Goal: Information Seeking & Learning: Check status

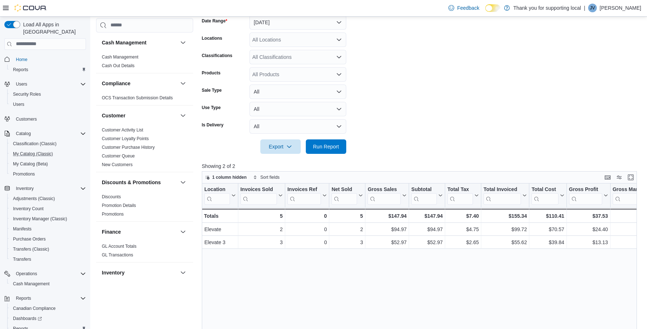
scroll to position [449, 0]
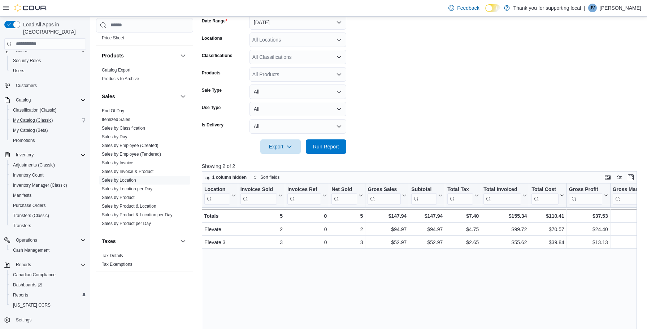
click at [50, 117] on span "My Catalog (Classic)" at bounding box center [33, 120] width 40 height 6
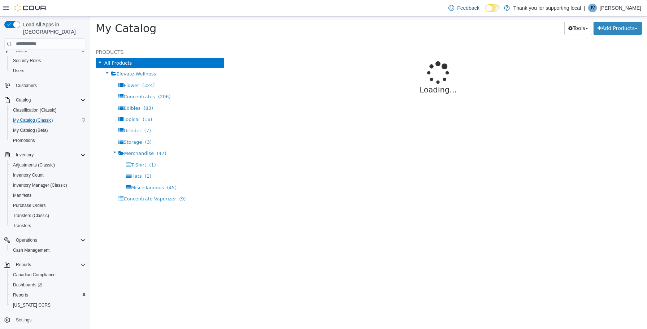
select select "**********"
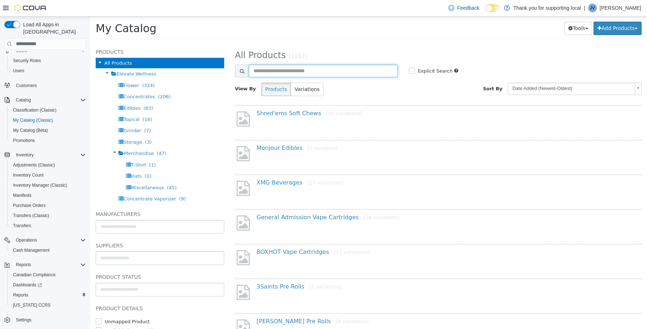
click at [268, 74] on input "text" at bounding box center [323, 70] width 149 height 13
type input "*******"
select select "**********"
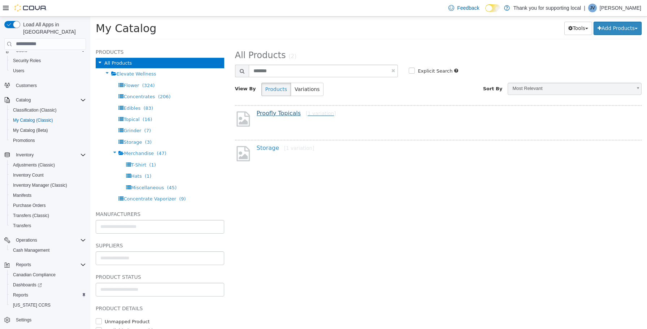
click at [270, 110] on link "Proofly Topicals [1 variation]" at bounding box center [296, 112] width 79 height 7
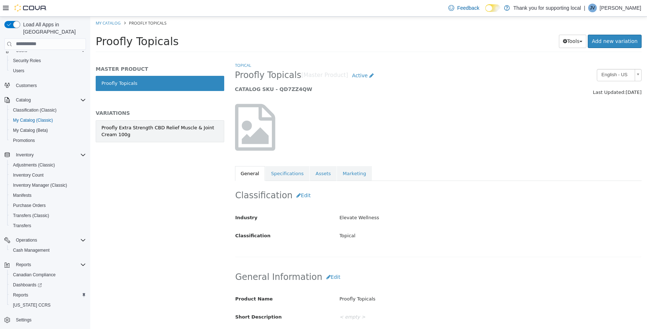
click at [200, 133] on div "Proofly Extra Strength CBD Relief Muscle & Joint Cream 100g" at bounding box center [159, 131] width 117 height 14
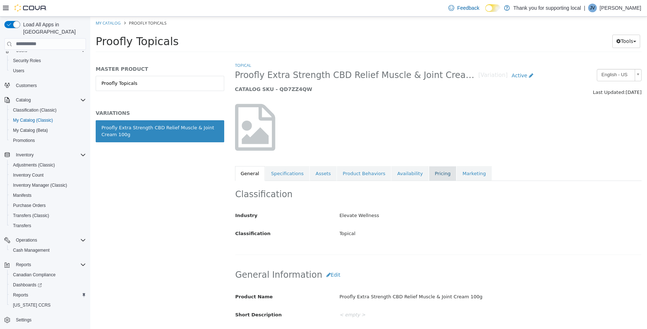
click at [436, 176] on link "Pricing" at bounding box center [442, 173] width 27 height 15
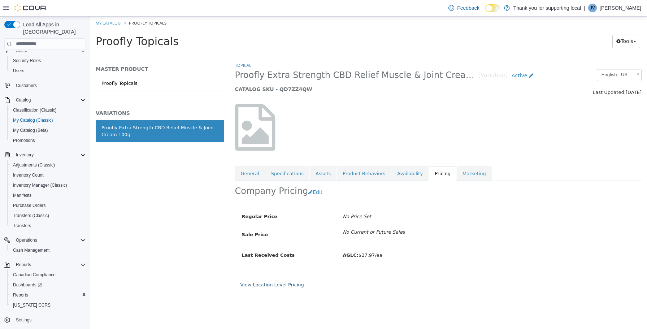
click at [286, 283] on link "View Location Level Pricing" at bounding box center [272, 284] width 64 height 5
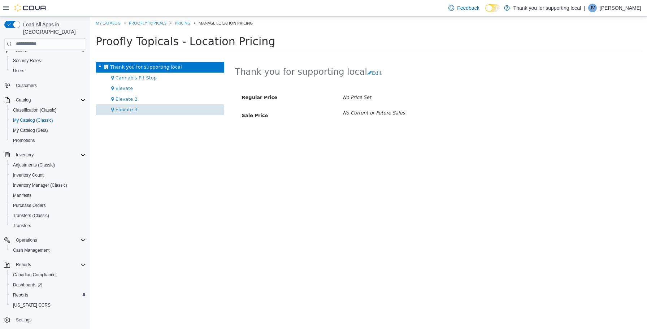
click at [168, 107] on div "Elevate 3" at bounding box center [160, 109] width 129 height 11
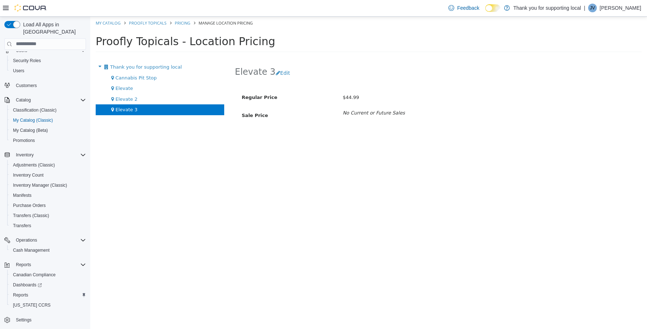
click at [396, 48] on div "Proofly Topicals - Location Pricing" at bounding box center [369, 43] width 546 height 18
click at [439, 42] on h1 "Proofly Topicals - Location Pricing" at bounding box center [362, 41] width 532 height 14
click at [107, 22] on link "My Catalog" at bounding box center [108, 22] width 25 height 5
select select "**********"
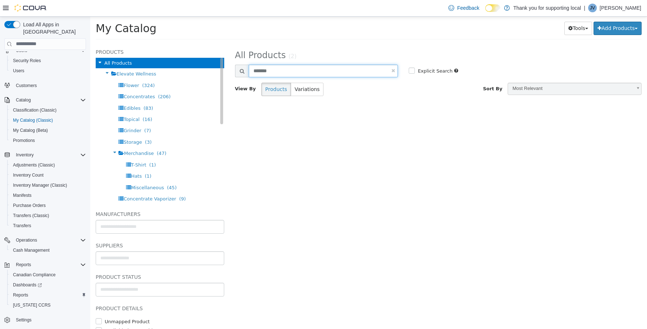
drag, startPoint x: 283, startPoint y: 71, endPoint x: 156, endPoint y: 57, distance: 127.9
click at [156, 44] on div "**********" at bounding box center [368, 44] width 557 height 0
type input "****"
select select "**********"
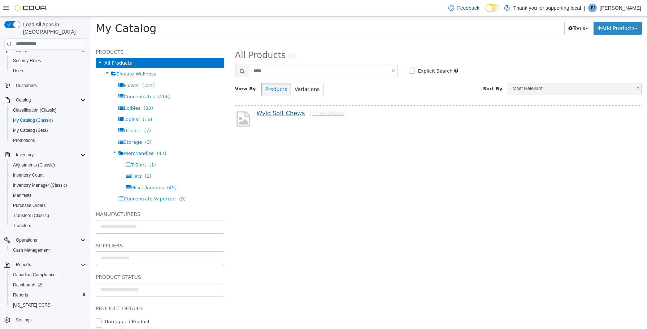
click at [274, 116] on link "Wyld Soft Chews [12 variations]" at bounding box center [301, 112] width 89 height 7
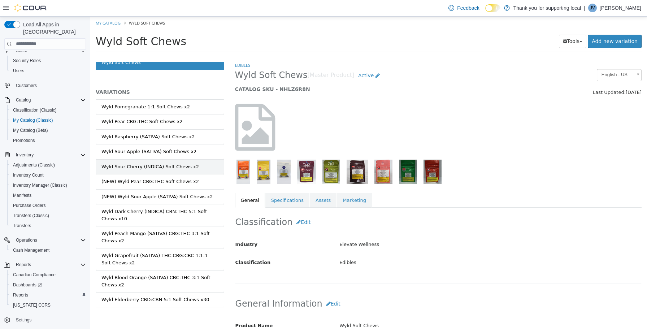
scroll to position [21, 0]
click at [28, 83] on span "Customers" at bounding box center [26, 86] width 21 height 6
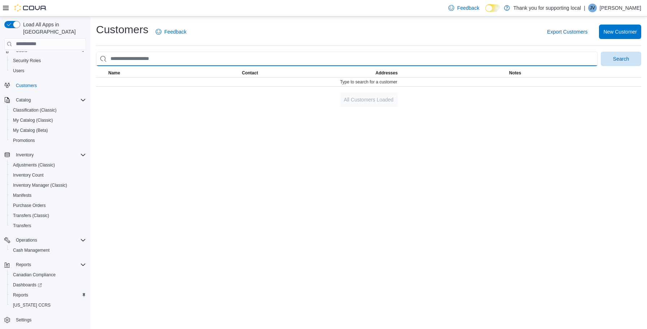
click at [174, 57] on input "search" at bounding box center [347, 59] width 502 height 14
type input "*****"
click at [621, 58] on button "Search" at bounding box center [621, 59] width 40 height 14
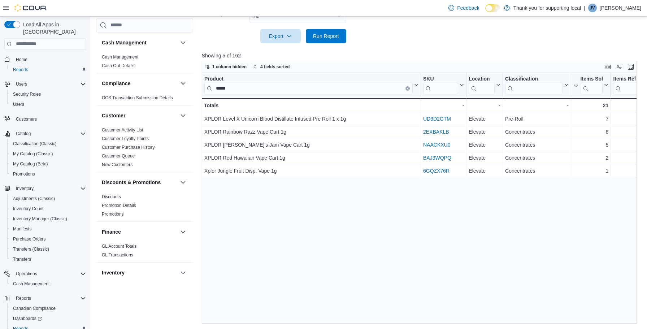
scroll to position [449, 0]
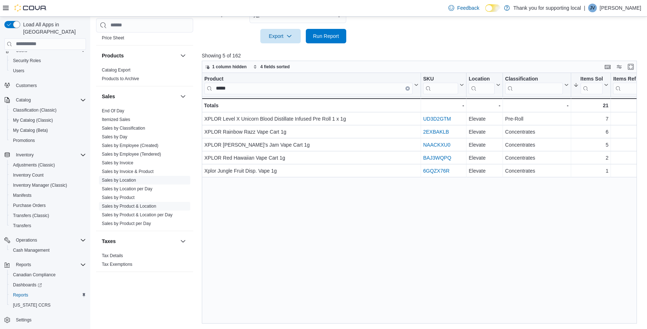
click at [126, 183] on span "Sales by Location" at bounding box center [144, 180] width 91 height 9
click at [126, 182] on link "Sales by Location" at bounding box center [119, 180] width 34 height 5
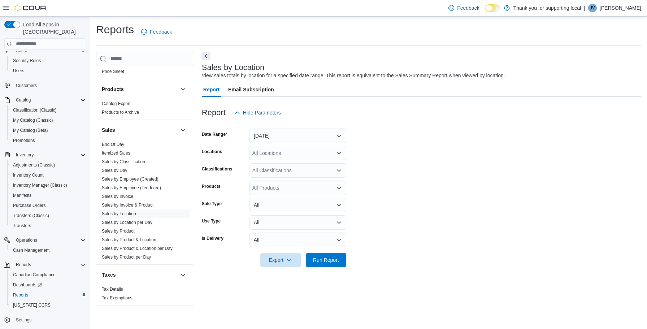
click at [271, 140] on button "[DATE]" at bounding box center [297, 136] width 97 height 14
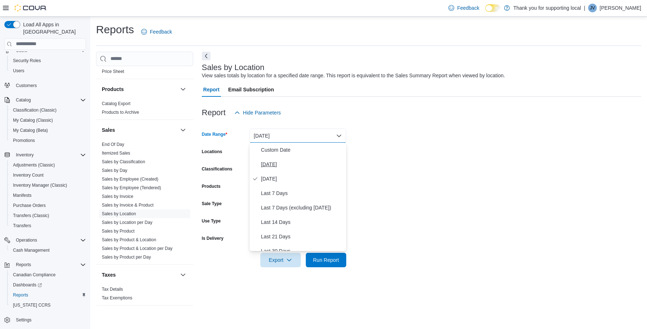
click at [268, 161] on span "[DATE]" at bounding box center [302, 164] width 82 height 9
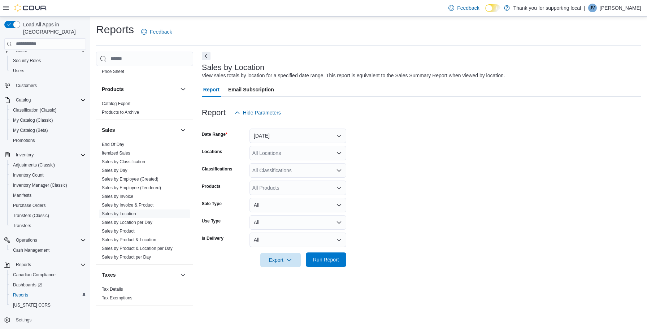
click at [333, 261] on span "Run Report" at bounding box center [326, 259] width 26 height 7
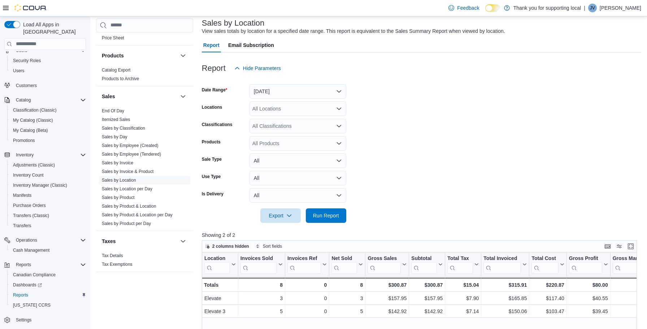
scroll to position [92, 0]
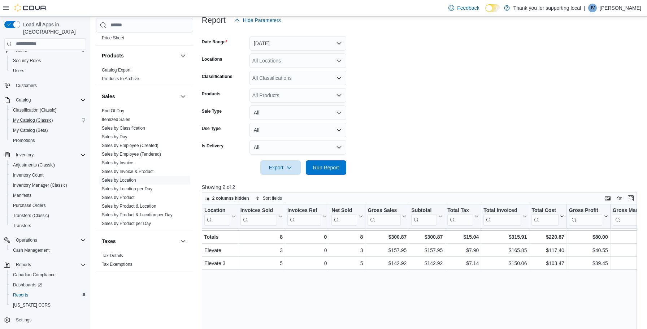
click at [34, 117] on span "My Catalog (Classic)" at bounding box center [33, 120] width 40 height 6
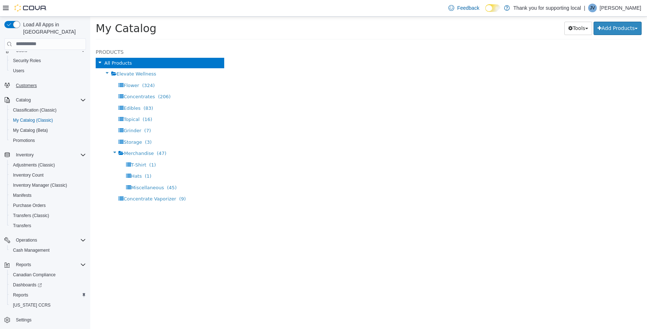
click at [29, 81] on span "Customers" at bounding box center [26, 85] width 21 height 9
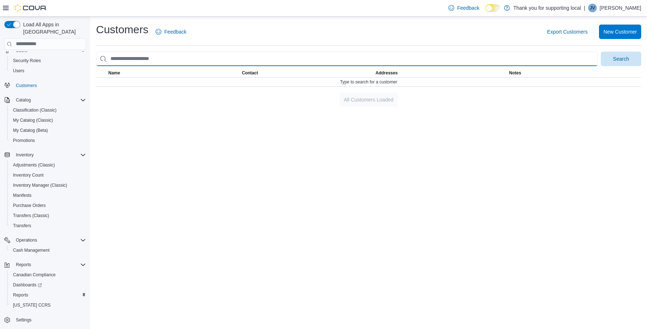
click at [285, 61] on input "search" at bounding box center [347, 59] width 502 height 14
type input "*****"
click at [621, 58] on button "Search" at bounding box center [621, 59] width 40 height 14
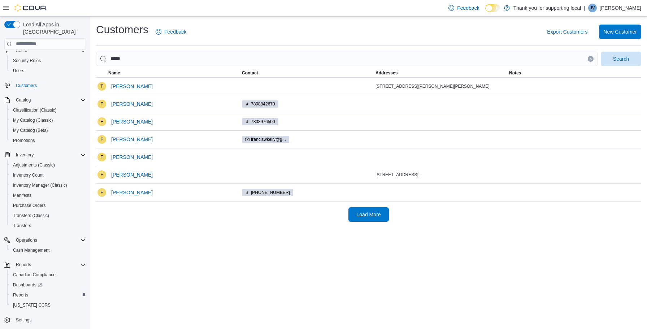
click at [19, 291] on span "Reports" at bounding box center [20, 295] width 15 height 9
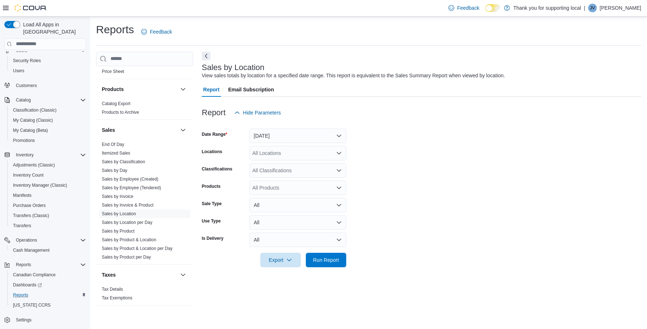
scroll to position [449, 0]
click at [280, 135] on button "[DATE]" at bounding box center [297, 136] width 97 height 14
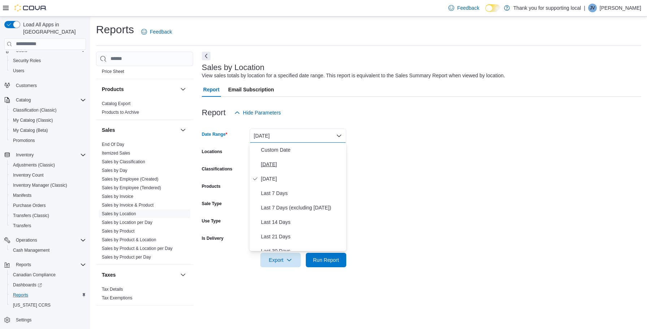
click at [278, 166] on span "[DATE]" at bounding box center [302, 164] width 82 height 9
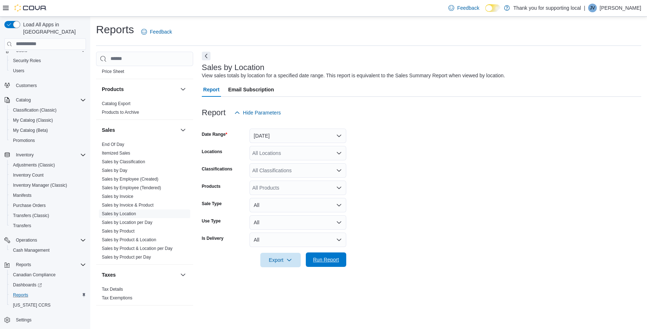
click at [335, 260] on span "Run Report" at bounding box center [326, 259] width 26 height 7
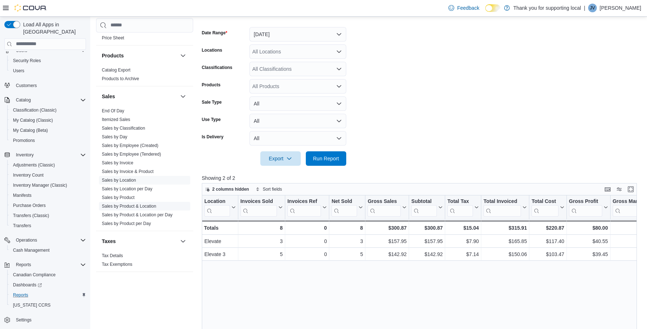
click at [130, 206] on link "Sales by Product & Location" at bounding box center [129, 206] width 55 height 5
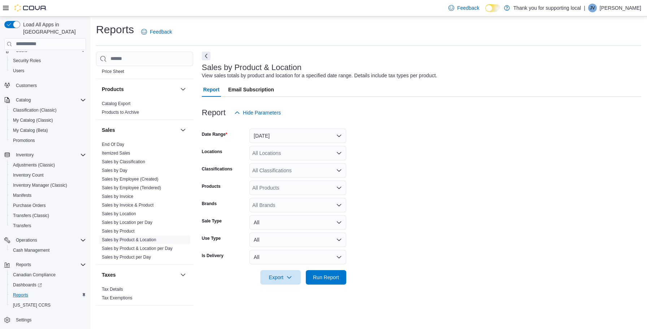
click at [309, 136] on button "[DATE]" at bounding box center [297, 136] width 97 height 14
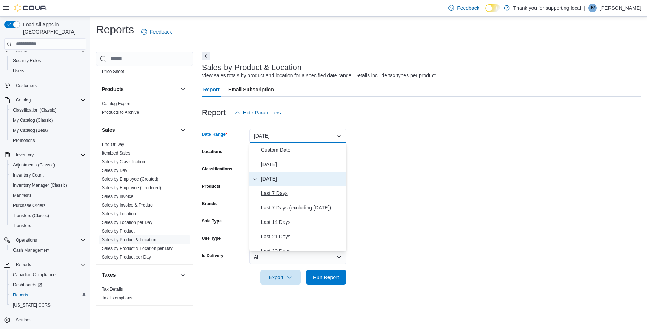
scroll to position [6, 0]
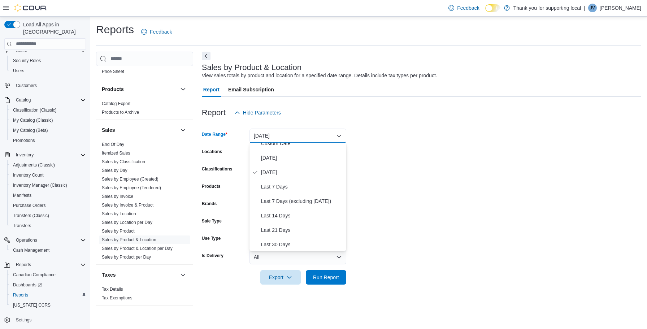
click at [277, 218] on span "Last 14 Days" at bounding box center [302, 215] width 82 height 9
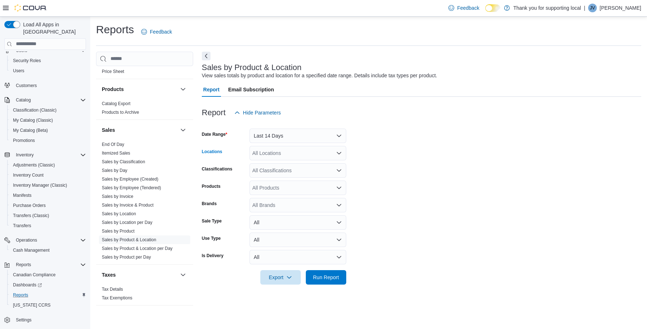
click at [279, 151] on div "All Locations" at bounding box center [297, 153] width 97 height 14
click at [278, 188] on span "Elevate" at bounding box center [273, 185] width 17 height 7
click at [325, 279] on span "Run Report" at bounding box center [326, 276] width 26 height 7
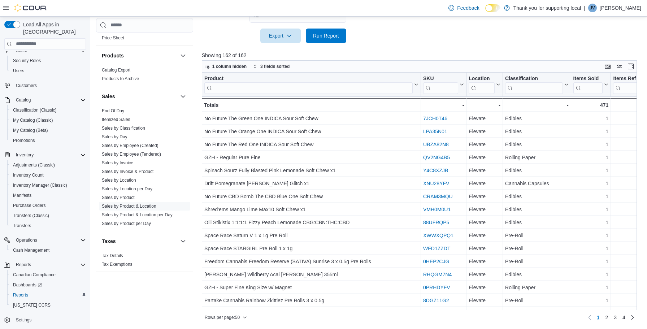
scroll to position [241, 0]
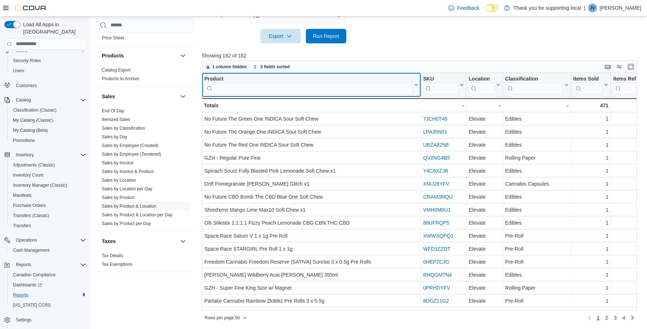
click at [339, 87] on input "search" at bounding box center [308, 88] width 208 height 12
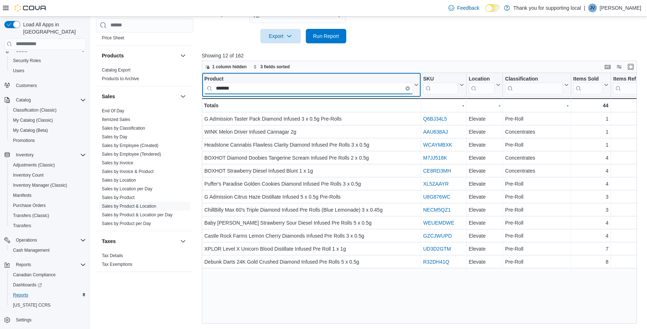
click at [369, 90] on input "*******" at bounding box center [308, 88] width 208 height 12
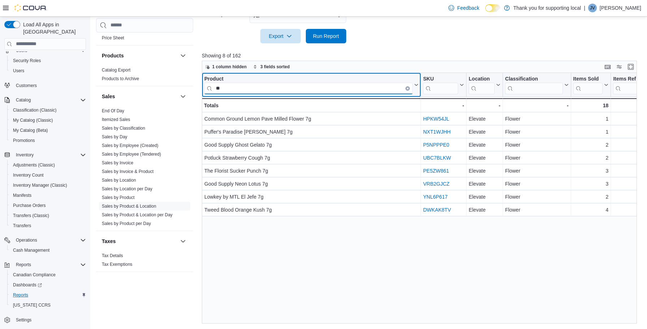
type input "**"
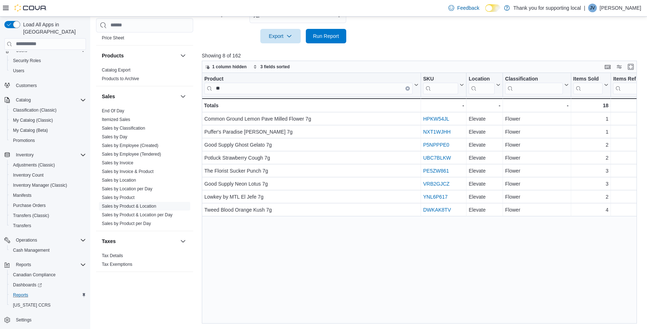
click at [386, 0] on div "Feedback Dark Mode Thank you for supporting local | [PERSON_NAME] [PERSON_NAME]" at bounding box center [323, 8] width 647 height 17
click at [120, 180] on link "Sales by Location" at bounding box center [119, 180] width 34 height 5
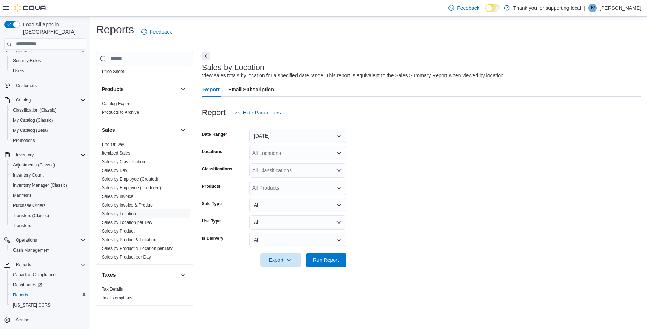
click at [272, 135] on button "[DATE]" at bounding box center [297, 136] width 97 height 14
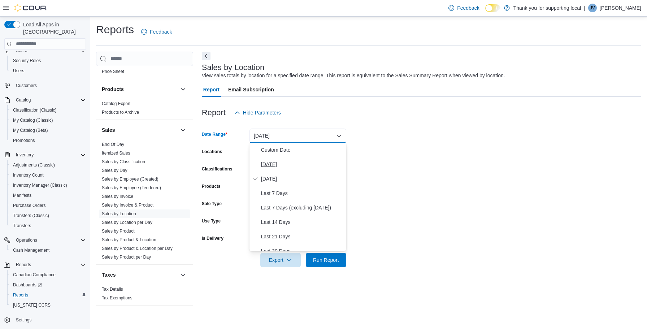
click at [272, 164] on span "[DATE]" at bounding box center [302, 164] width 82 height 9
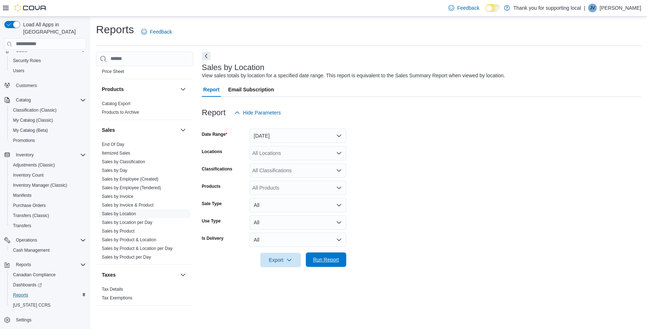
click at [319, 261] on span "Run Report" at bounding box center [326, 259] width 26 height 7
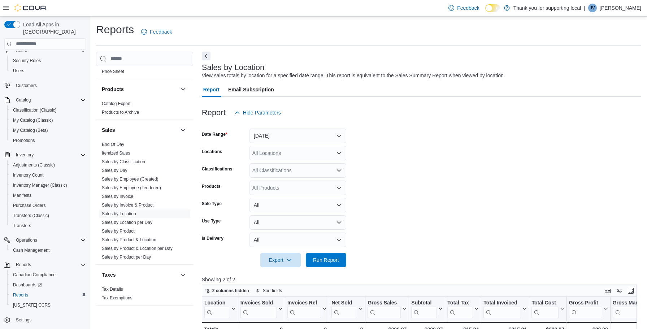
scroll to position [103, 0]
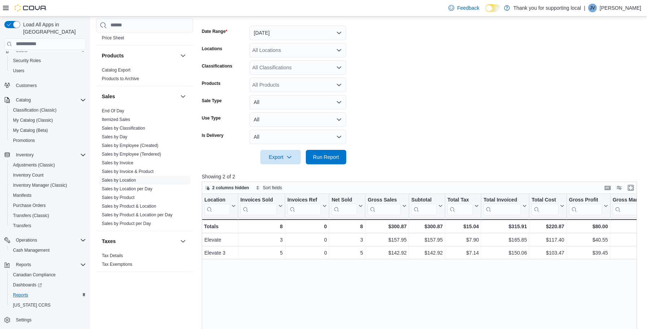
click at [516, 129] on form "Date Range [DATE] Locations All Locations Classifications All Classifications P…" at bounding box center [421, 90] width 439 height 147
click at [328, 160] on span "Run Report" at bounding box center [326, 156] width 26 height 7
click at [338, 160] on span "Run Report" at bounding box center [326, 156] width 32 height 14
click at [325, 156] on span "Run Report" at bounding box center [326, 156] width 26 height 7
